Goal: Contribute content: Add original content to the website for others to see

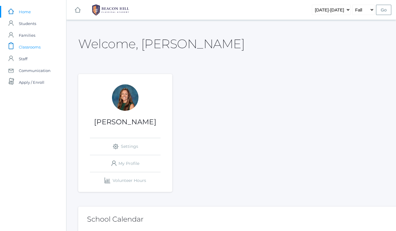
click at [27, 46] on span "Classrooms" at bounding box center [30, 47] width 22 height 12
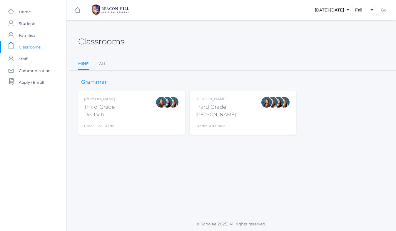
click at [144, 117] on div "Andrea Deutsch Third Grade Deutsch Grade: 3rd Grade 03LA" at bounding box center [131, 112] width 95 height 32
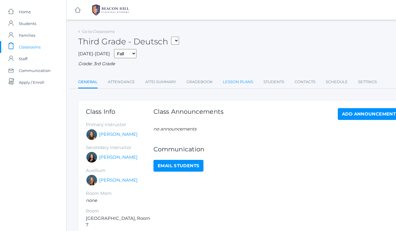
click at [237, 81] on link "Lesson Plans" at bounding box center [238, 82] width 30 height 12
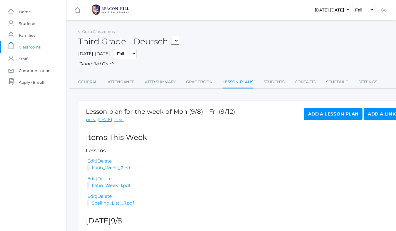
click at [116, 120] on link "next" at bounding box center [119, 119] width 10 height 7
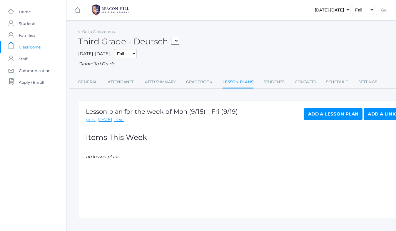
click at [92, 121] on link "prev" at bounding box center [91, 119] width 10 height 7
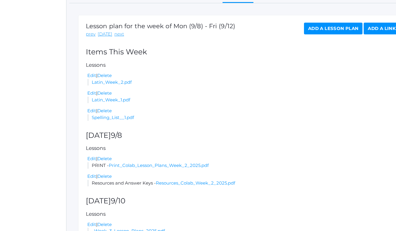
scroll to position [98, 0]
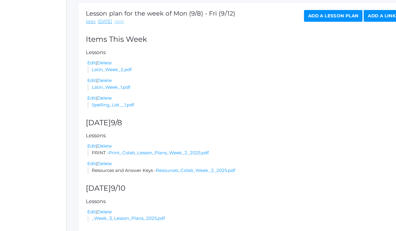
click at [117, 22] on link "next" at bounding box center [119, 21] width 10 height 7
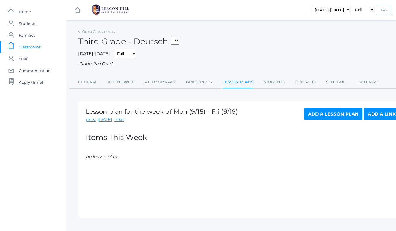
click at [327, 116] on link "Add a Lesson Plan" at bounding box center [333, 114] width 58 height 12
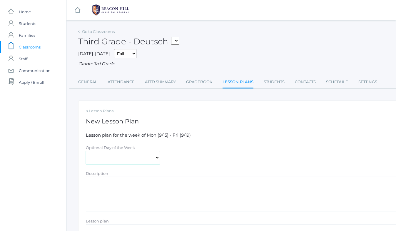
click at [120, 157] on select "Monday Tuesday Wednesday Thursday Friday" at bounding box center [123, 157] width 74 height 13
select select "2025-09-15"
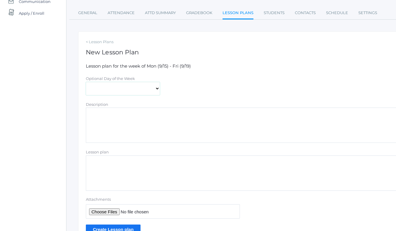
scroll to position [96, 0]
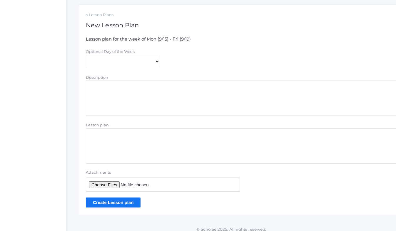
click at [106, 93] on textarea "Description" at bounding box center [243, 98] width 314 height 35
type textarea "PRINT"
click at [110, 186] on input "Attachments" at bounding box center [163, 184] width 154 height 14
type input "C:\fakepath\Print Collab Lesson Plans Week 3 2025.pdf"
click at [112, 205] on input "Create Lesson plan" at bounding box center [113, 203] width 55 height 10
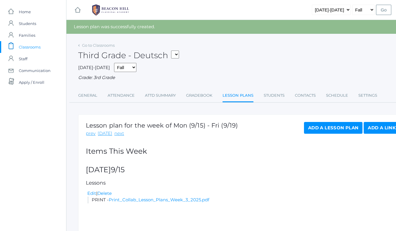
click at [318, 128] on link "Add a Lesson Plan" at bounding box center [333, 128] width 58 height 12
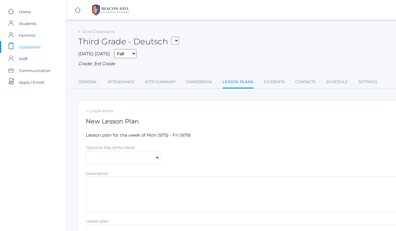
click at [104, 156] on select "Monday Tuesday Wednesday Thursday Friday" at bounding box center [123, 157] width 74 height 13
select select "2025-09-15"
click at [98, 184] on textarea "Description" at bounding box center [243, 194] width 314 height 35
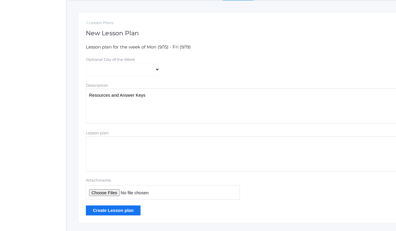
scroll to position [102, 0]
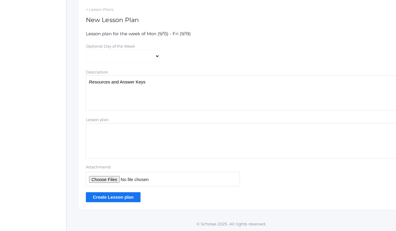
type textarea "Resources and Answer Keys"
click at [111, 178] on input "Attachments" at bounding box center [163, 179] width 154 height 14
type input "C:\fakepath\Resources Collab Week 3 2025.pdf"
click at [125, 195] on input "Create Lesson plan" at bounding box center [113, 197] width 55 height 10
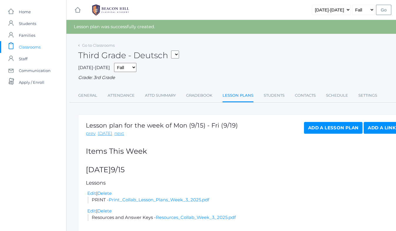
click at [36, 46] on span "Classrooms" at bounding box center [30, 47] width 22 height 12
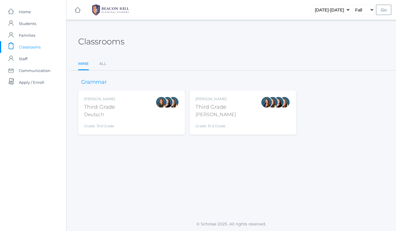
click at [213, 112] on div "Webster" at bounding box center [215, 114] width 41 height 7
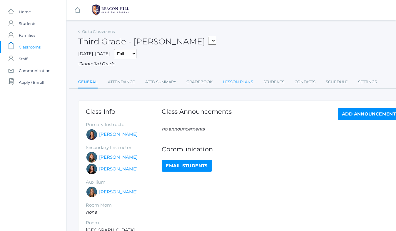
click at [237, 79] on link "Lesson Plans" at bounding box center [238, 82] width 30 height 12
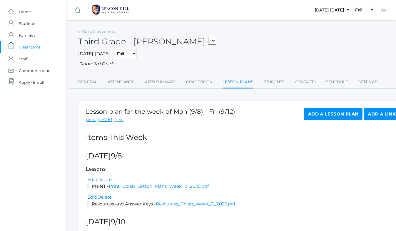
click at [119, 120] on link "next" at bounding box center [119, 119] width 10 height 7
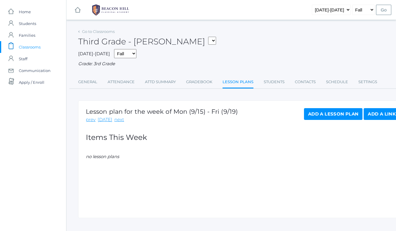
click at [337, 114] on link "Add a Lesson Plan" at bounding box center [333, 114] width 58 height 12
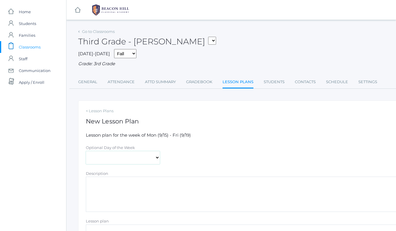
click at [114, 158] on select "Monday Tuesday Wednesday Thursday Friday" at bounding box center [123, 157] width 74 height 13
select select "2025-09-15"
click at [107, 189] on textarea "Description" at bounding box center [243, 194] width 314 height 35
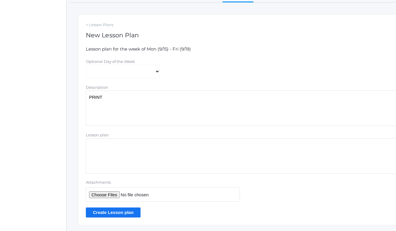
scroll to position [102, 0]
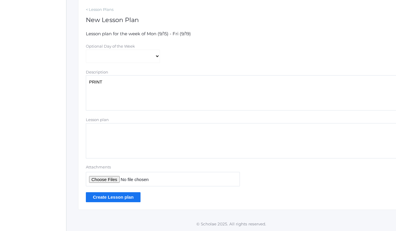
type textarea "PRINT"
click at [99, 176] on input "Attachments" at bounding box center [163, 179] width 154 height 14
type input "C:\fakepath\Print Collab Lesson Plans Week 3 2025.pdf"
click at [120, 199] on input "Create Lesson plan" at bounding box center [113, 197] width 55 height 10
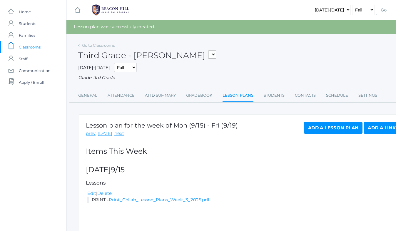
click at [337, 129] on link "Add a Lesson Plan" at bounding box center [333, 128] width 58 height 12
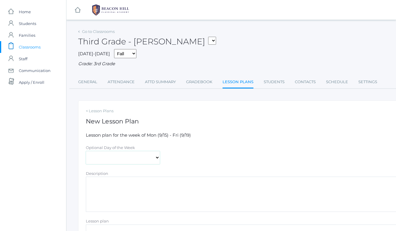
click at [141, 155] on select "[DATE] [DATE] [DATE] [DATE] [DATE]" at bounding box center [123, 157] width 74 height 13
click at [130, 160] on select "[DATE] [DATE] [DATE] [DATE] [DATE]" at bounding box center [123, 157] width 74 height 13
select select "[DATE]"
click at [116, 189] on textarea "Description" at bounding box center [243, 194] width 314 height 35
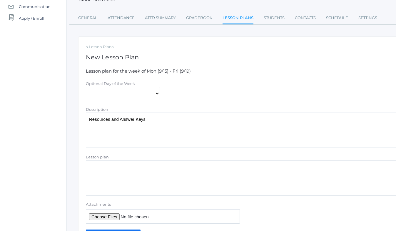
scroll to position [102, 0]
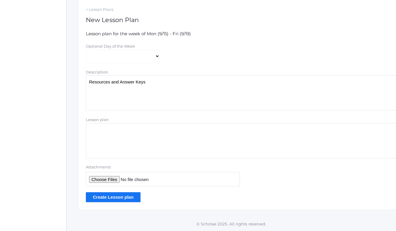
type textarea "Resources and Answer Keys"
click at [105, 181] on input "Attachments" at bounding box center [163, 179] width 154 height 14
type input "C:\fakepath\Resources Collab Week 3 2025.pdf"
click at [108, 199] on input "Create Lesson plan" at bounding box center [113, 197] width 55 height 10
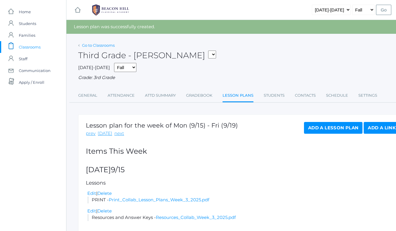
click at [98, 46] on link "Go to Classrooms" at bounding box center [98, 45] width 33 height 5
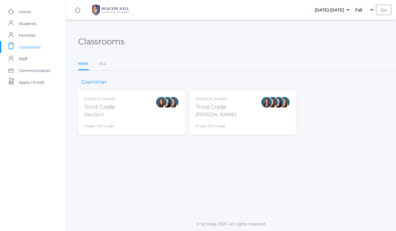
click at [127, 124] on div "Andrea Deutsch Third Grade Deutsch Grade: 3rd Grade 03LA" at bounding box center [131, 112] width 95 height 32
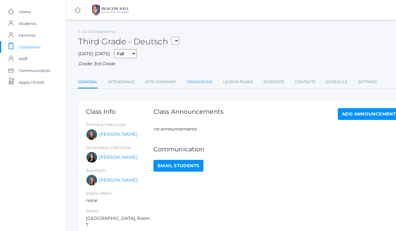
click at [190, 83] on link "Gradebook" at bounding box center [199, 82] width 26 height 12
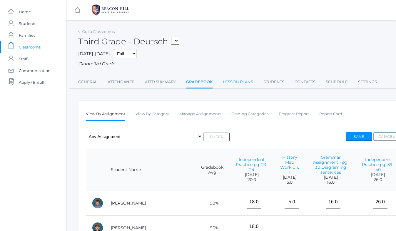
click at [242, 81] on link "Lesson Plans" at bounding box center [238, 82] width 30 height 12
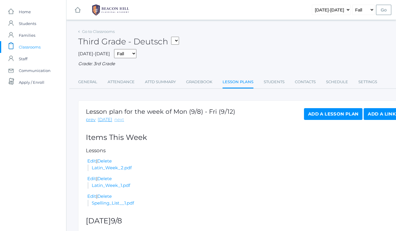
click at [119, 119] on link "next" at bounding box center [119, 119] width 10 height 7
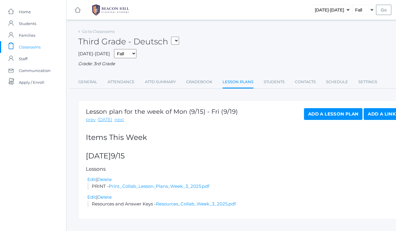
click at [316, 115] on link "Add a Lesson Plan" at bounding box center [333, 114] width 58 height 12
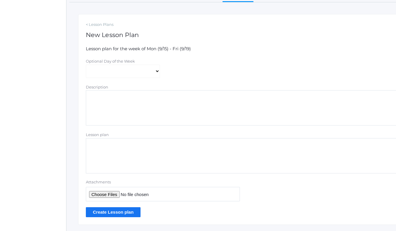
scroll to position [98, 0]
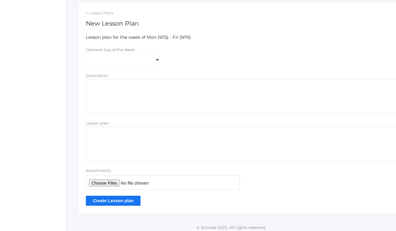
click at [126, 87] on textarea "Description" at bounding box center [243, 96] width 314 height 35
type textarea "Latin Quiz over Week 1 and 2 on Friday, September 19"
click at [114, 183] on input "Attachments" at bounding box center [163, 182] width 154 height 14
type input "C:\fakepath\Latin_Week_1 .pdf"
click at [118, 202] on input "Create Lesson plan" at bounding box center [113, 201] width 55 height 10
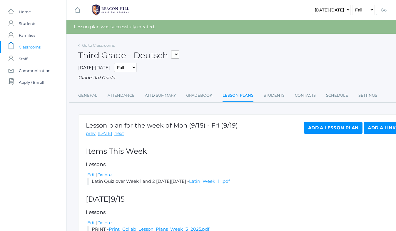
click at [337, 127] on link "Add a Lesson Plan" at bounding box center [333, 128] width 58 height 12
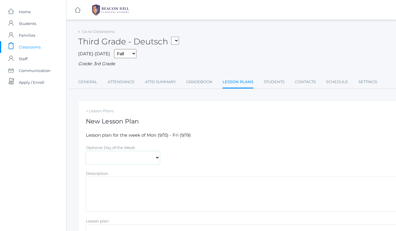
click at [117, 156] on select "[DATE] [DATE] [DATE] [DATE] [DATE]" at bounding box center [123, 157] width 74 height 13
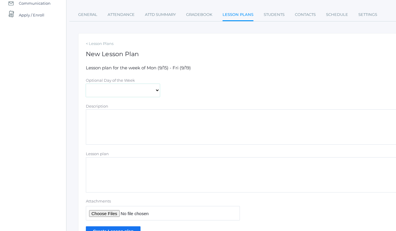
scroll to position [102, 0]
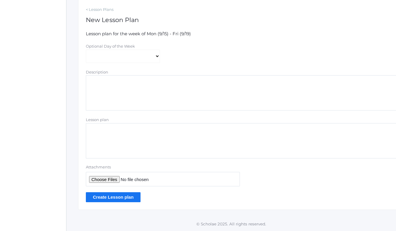
click at [111, 180] on input "Attachments" at bounding box center [163, 179] width 154 height 14
type input "C:\fakepath\Latin_Week_2.pdf"
click at [132, 195] on input "Create Lesson plan" at bounding box center [113, 197] width 55 height 10
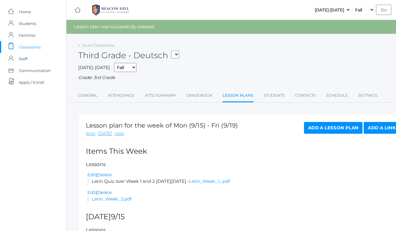
click at [320, 130] on link "Add a Lesson Plan" at bounding box center [333, 128] width 58 height 12
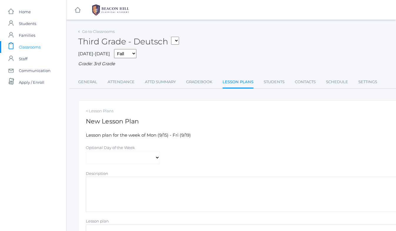
click at [113, 193] on textarea "Description" at bounding box center [243, 194] width 314 height 35
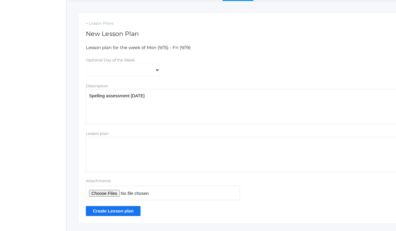
scroll to position [102, 0]
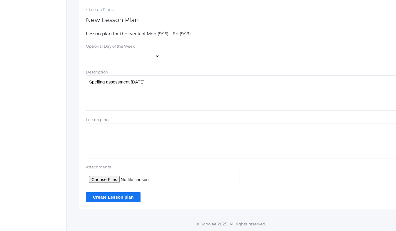
type textarea "Spelling assessment Friday, September 19"
click at [116, 181] on input "Attachments" at bounding box center [163, 179] width 154 height 14
type input "C:\fakepath\Spelling List #1.pdf"
click at [118, 195] on input "Create Lesson plan" at bounding box center [113, 197] width 55 height 10
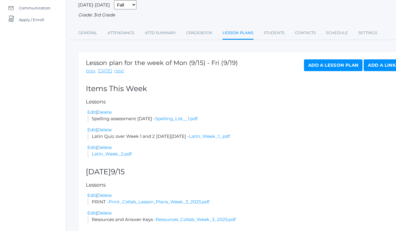
scroll to position [83, 0]
